Goal: Task Accomplishment & Management: Use online tool/utility

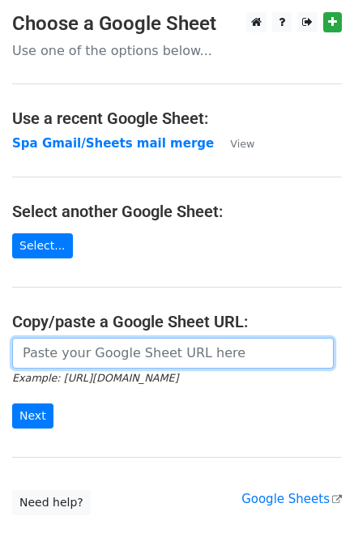
click at [192, 343] on input "url" at bounding box center [173, 353] width 322 height 31
paste input "[URL][DOMAIN_NAME]"
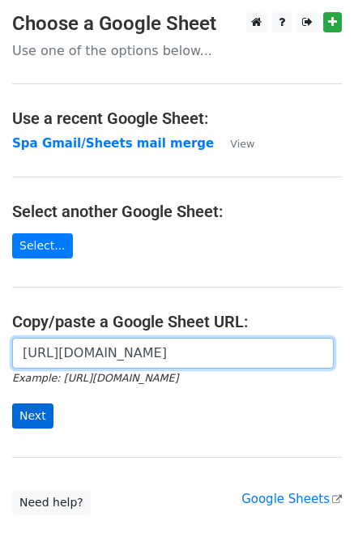
type input "[URL][DOMAIN_NAME]"
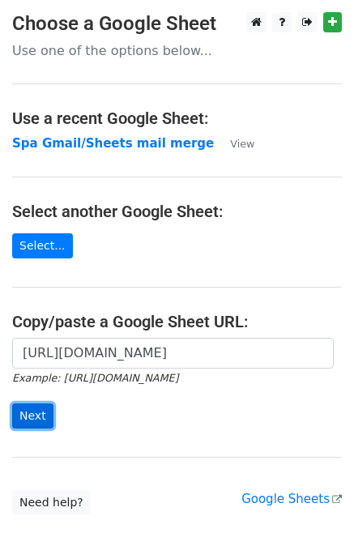
scroll to position [0, 0]
click at [36, 409] on input "Next" at bounding box center [32, 415] width 41 height 25
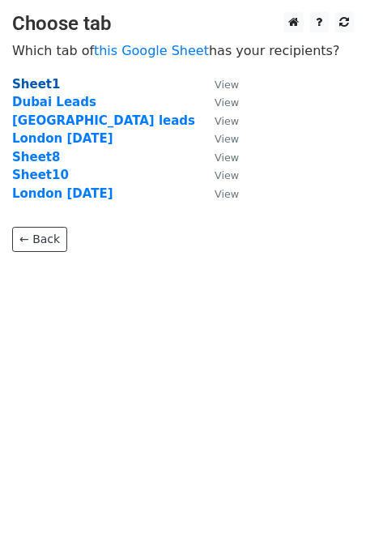
click at [36, 80] on strong "Sheet1" at bounding box center [36, 84] width 48 height 15
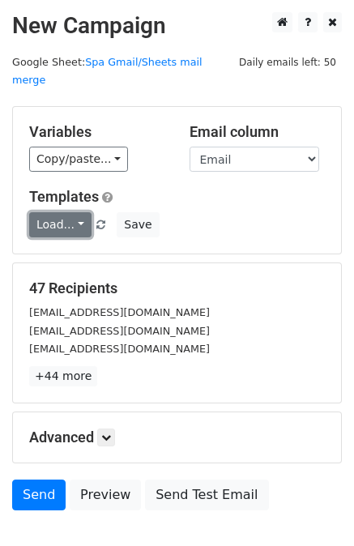
click at [71, 212] on link "Load..." at bounding box center [60, 224] width 62 height 25
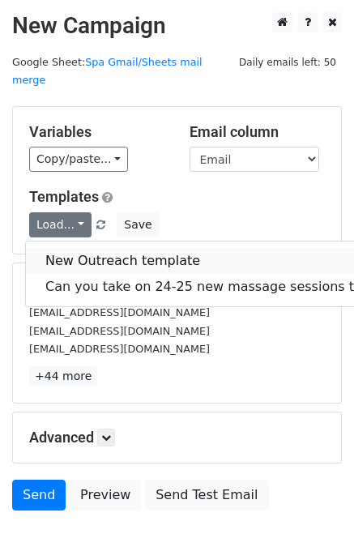
click at [79, 248] on link "New Outreach template" at bounding box center [235, 261] width 419 height 26
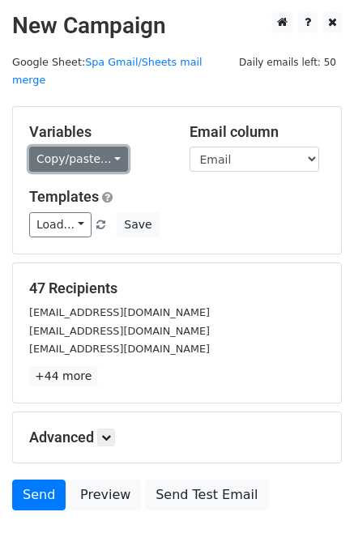
click at [68, 149] on link "Copy/paste..." at bounding box center [78, 159] width 99 height 25
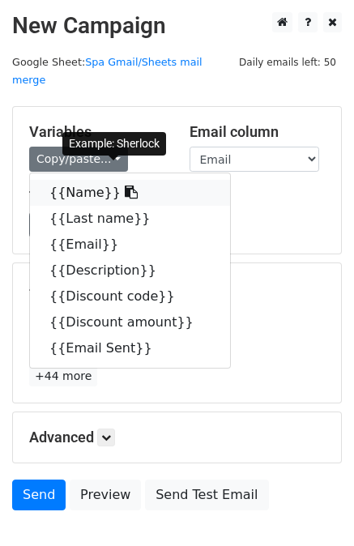
click at [83, 180] on link "{{Name}}" at bounding box center [130, 193] width 200 height 26
